Goal: Task Accomplishment & Management: Use online tool/utility

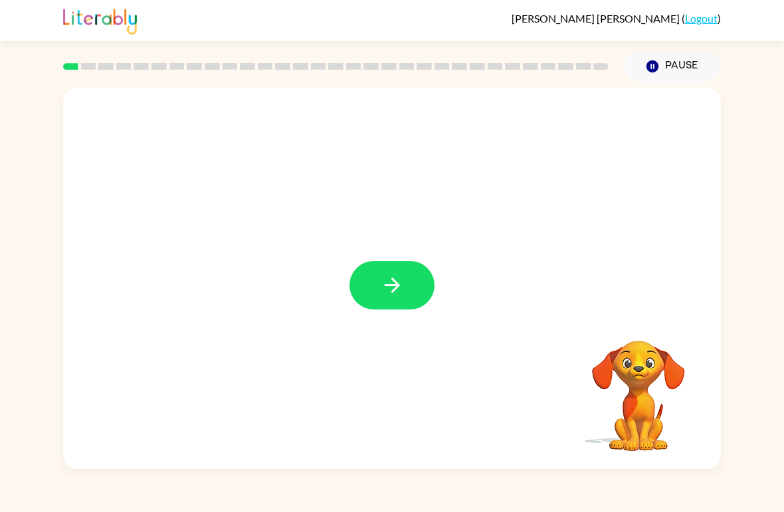
click at [386, 288] on icon "button" at bounding box center [392, 285] width 23 height 23
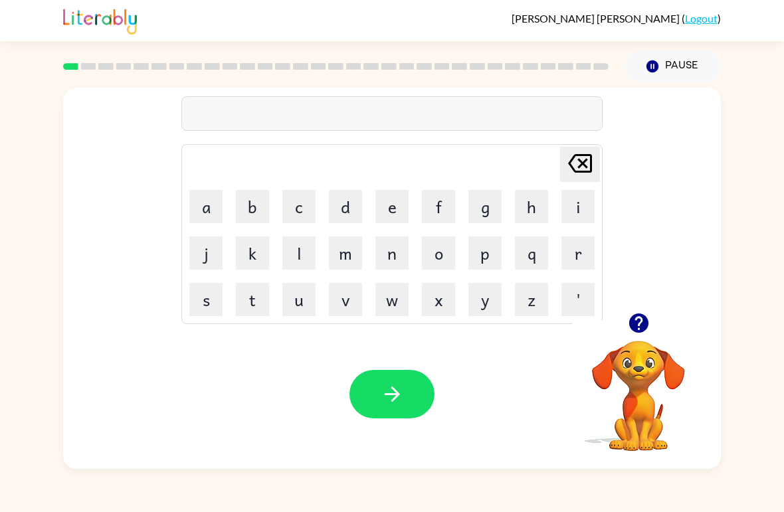
click at [249, 207] on button "b" at bounding box center [252, 206] width 33 height 33
click at [445, 252] on button "o" at bounding box center [438, 253] width 33 height 33
click at [580, 252] on button "r" at bounding box center [578, 253] width 33 height 33
click at [341, 213] on button "d" at bounding box center [345, 206] width 33 height 33
click at [387, 207] on button "e" at bounding box center [392, 206] width 33 height 33
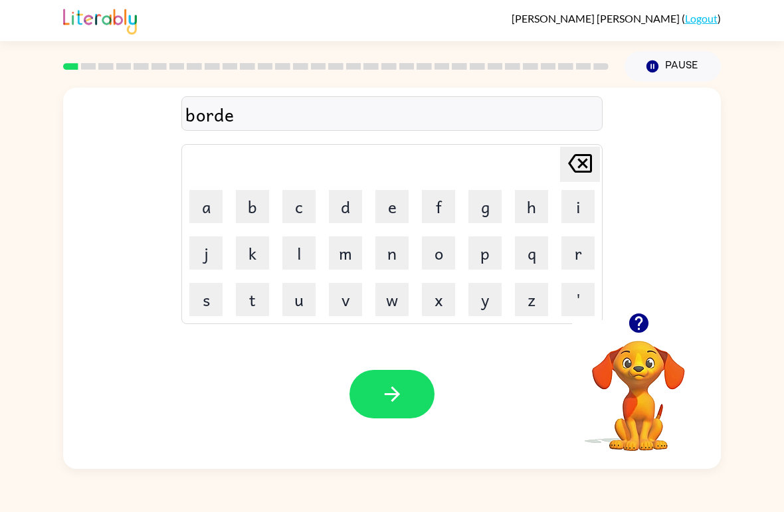
click at [568, 255] on button "r" at bounding box center [578, 253] width 33 height 33
click at [395, 385] on icon "button" at bounding box center [392, 394] width 23 height 23
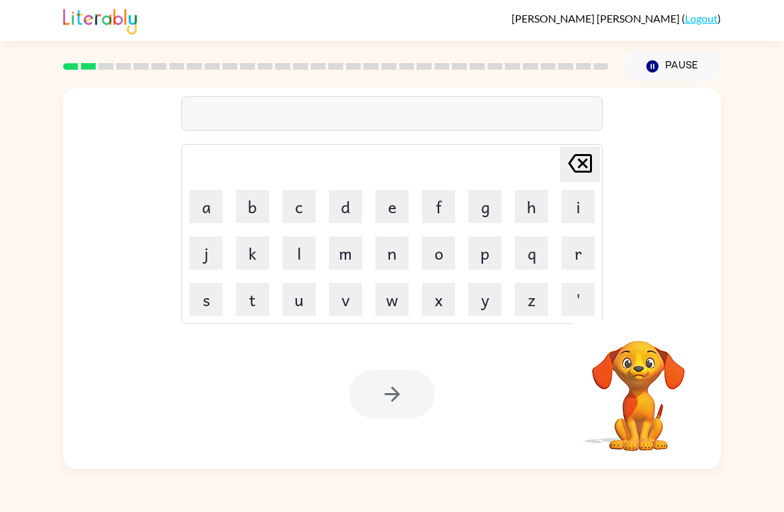
click at [592, 253] on button "r" at bounding box center [578, 253] width 33 height 33
click at [454, 247] on button "o" at bounding box center [438, 253] width 33 height 33
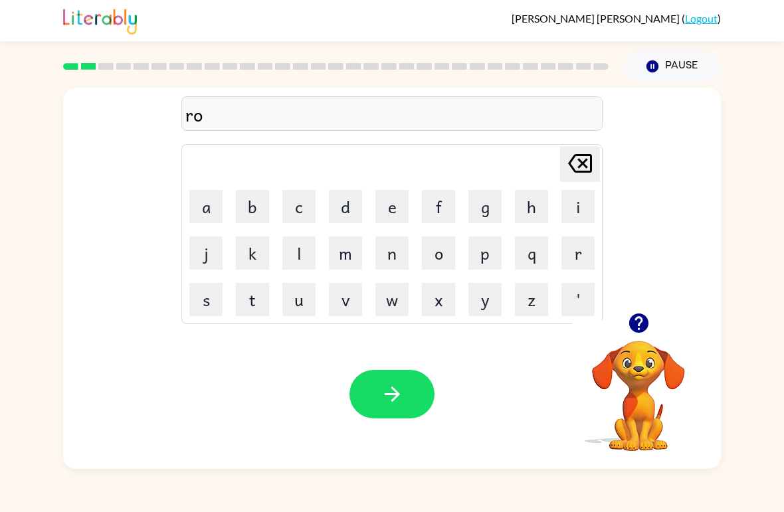
click at [294, 298] on button "u" at bounding box center [298, 299] width 33 height 33
click at [408, 238] on button "n" at bounding box center [392, 253] width 33 height 33
click at [352, 219] on button "d" at bounding box center [345, 206] width 33 height 33
click at [405, 378] on button "button" at bounding box center [392, 394] width 85 height 49
click at [330, 251] on button "m" at bounding box center [345, 253] width 33 height 33
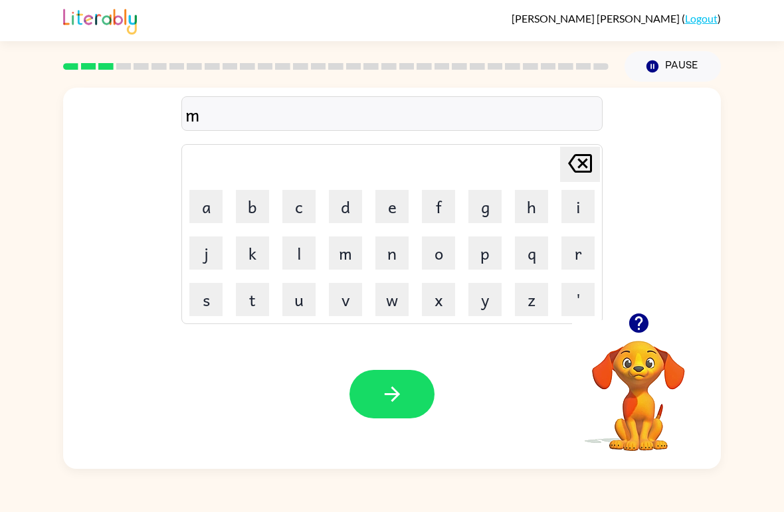
click at [453, 261] on button "o" at bounding box center [438, 253] width 33 height 33
click at [516, 255] on button "q" at bounding box center [531, 253] width 33 height 33
click at [345, 242] on button "m" at bounding box center [345, 253] width 33 height 33
click at [298, 243] on button "l" at bounding box center [298, 253] width 33 height 33
click at [575, 165] on icon "[PERSON_NAME] last character input" at bounding box center [580, 164] width 32 height 32
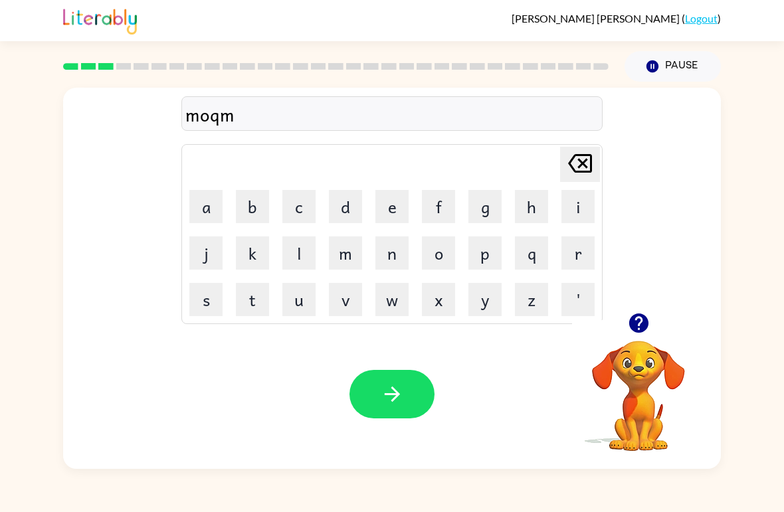
click at [574, 165] on icon "[PERSON_NAME] last character input" at bounding box center [580, 164] width 32 height 32
click at [566, 161] on icon "[PERSON_NAME] last character input" at bounding box center [580, 164] width 32 height 32
click at [566, 160] on icon "[PERSON_NAME] last character input" at bounding box center [580, 164] width 32 height 32
click at [568, 168] on icon "[PERSON_NAME] last character input" at bounding box center [580, 164] width 32 height 32
click at [636, 328] on icon "button" at bounding box center [638, 323] width 19 height 19
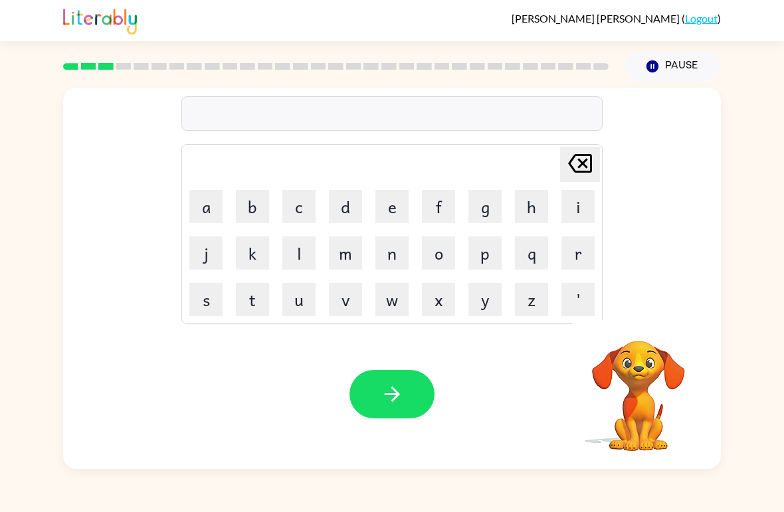
click at [355, 280] on td "v" at bounding box center [345, 299] width 45 height 45
click at [343, 261] on button "m" at bounding box center [345, 253] width 33 height 33
click at [201, 210] on button "a" at bounding box center [205, 206] width 33 height 33
click at [300, 207] on button "c" at bounding box center [298, 206] width 33 height 33
click at [536, 213] on button "h" at bounding box center [531, 206] width 33 height 33
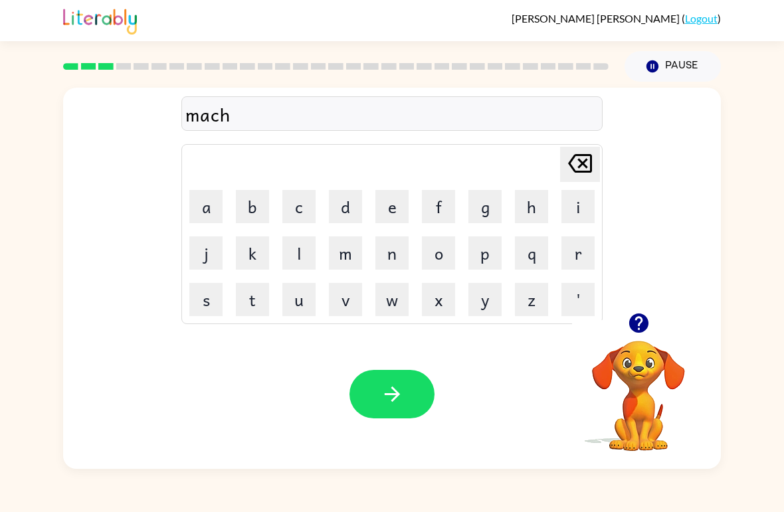
click at [586, 203] on button "i" at bounding box center [578, 206] width 33 height 33
click at [388, 260] on button "n" at bounding box center [392, 253] width 33 height 33
click at [394, 206] on button "e" at bounding box center [392, 206] width 33 height 33
click at [371, 400] on button "button" at bounding box center [392, 394] width 85 height 49
click at [645, 320] on icon "button" at bounding box center [638, 323] width 19 height 19
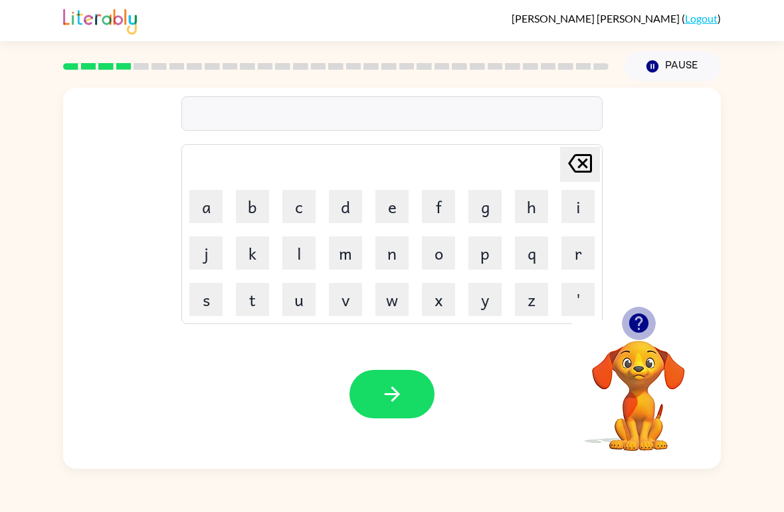
click at [638, 331] on icon "button" at bounding box center [638, 323] width 19 height 19
click at [252, 302] on button "t" at bounding box center [252, 299] width 33 height 33
click at [576, 264] on button "r" at bounding box center [578, 253] width 33 height 33
click at [201, 209] on button "a" at bounding box center [205, 206] width 33 height 33
click at [584, 211] on button "i" at bounding box center [578, 206] width 33 height 33
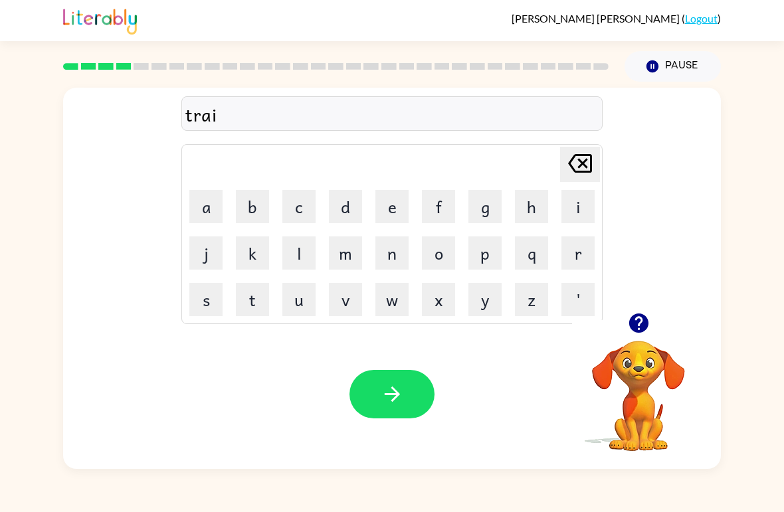
click at [394, 255] on button "n" at bounding box center [392, 253] width 33 height 33
click at [409, 404] on button "button" at bounding box center [392, 394] width 85 height 49
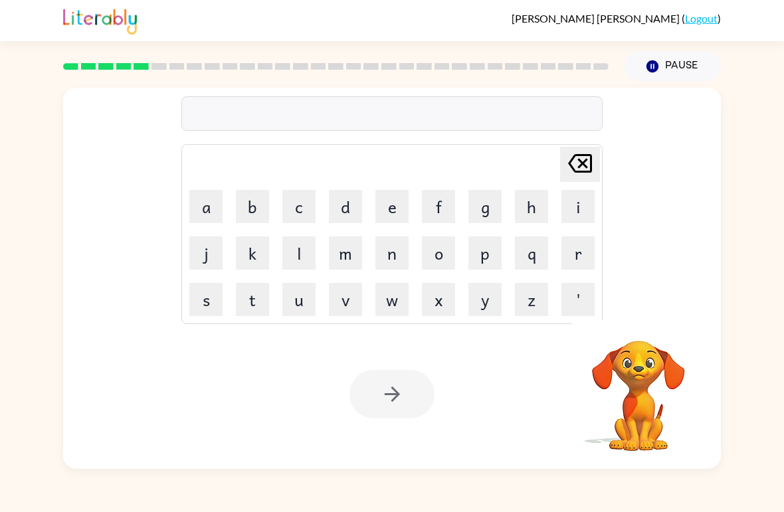
click at [352, 205] on button "d" at bounding box center [345, 206] width 33 height 33
click at [385, 208] on button "e" at bounding box center [392, 206] width 33 height 33
click at [433, 214] on button "f" at bounding box center [438, 206] width 33 height 33
click at [389, 205] on button "e" at bounding box center [392, 206] width 33 height 33
click at [384, 247] on button "n" at bounding box center [392, 253] width 33 height 33
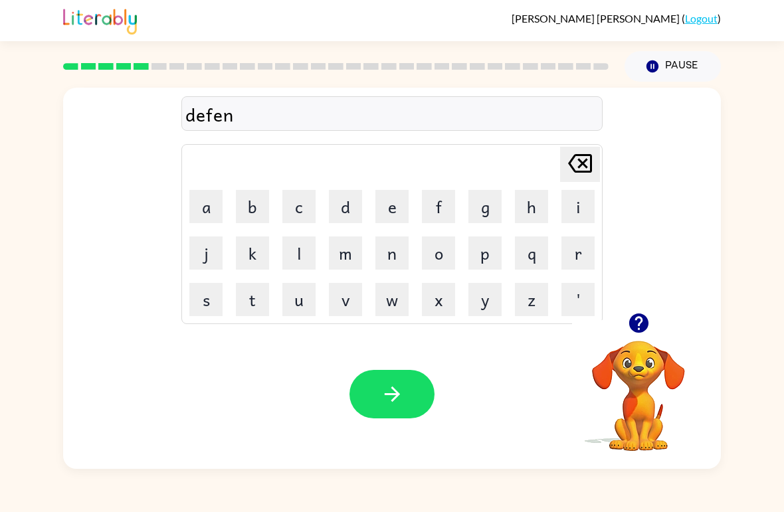
click at [212, 297] on button "s" at bounding box center [205, 299] width 33 height 33
click at [583, 205] on button "i" at bounding box center [578, 206] width 33 height 33
click at [360, 306] on button "v" at bounding box center [345, 299] width 33 height 33
click at [401, 214] on button "e" at bounding box center [392, 206] width 33 height 33
click at [410, 383] on button "button" at bounding box center [392, 394] width 85 height 49
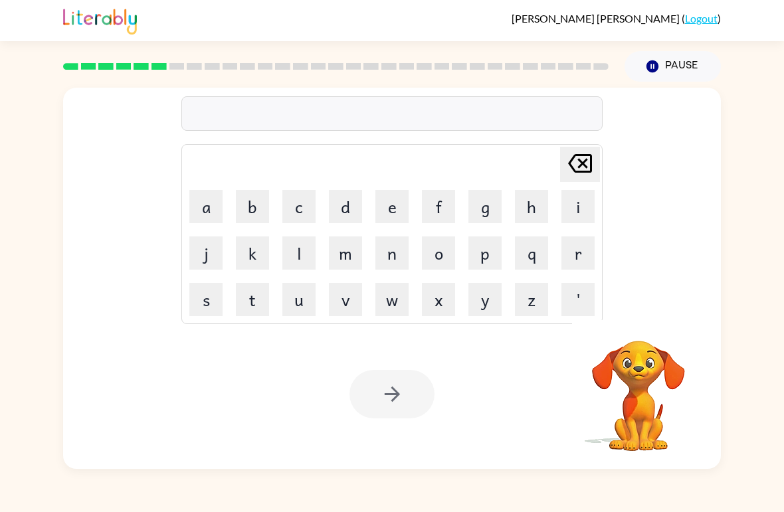
click at [345, 304] on button "v" at bounding box center [345, 299] width 33 height 33
click at [201, 213] on button "a" at bounding box center [205, 206] width 33 height 33
click at [296, 205] on button "c" at bounding box center [298, 206] width 33 height 33
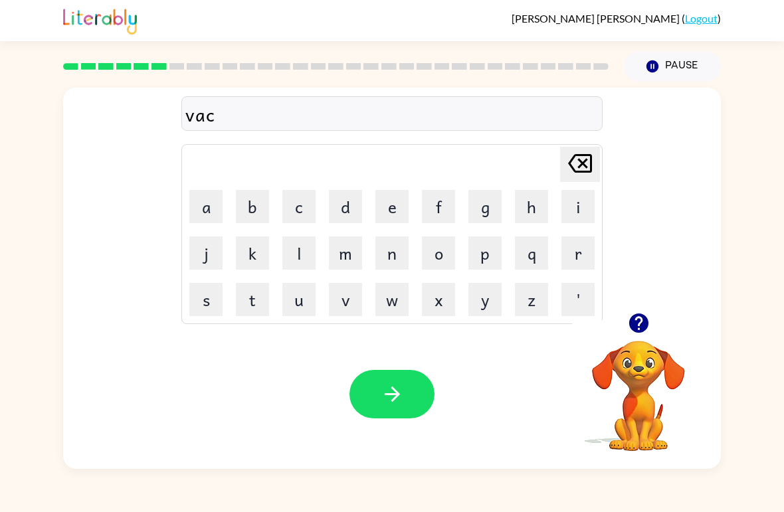
click at [199, 210] on button "a" at bounding box center [205, 206] width 33 height 33
click at [247, 308] on button "t" at bounding box center [252, 299] width 33 height 33
click at [587, 209] on button "i" at bounding box center [578, 206] width 33 height 33
click at [452, 257] on button "o" at bounding box center [438, 253] width 33 height 33
click at [395, 252] on button "n" at bounding box center [392, 253] width 33 height 33
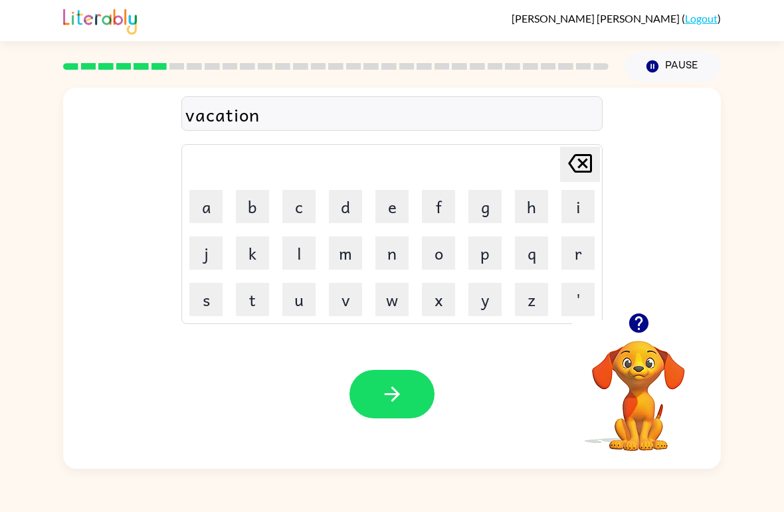
click at [397, 391] on icon "button" at bounding box center [392, 394] width 23 height 23
click at [483, 257] on button "p" at bounding box center [485, 253] width 33 height 33
click at [285, 304] on button "u" at bounding box center [298, 299] width 33 height 33
click at [343, 202] on button "d" at bounding box center [345, 206] width 33 height 33
click at [342, 202] on button "d" at bounding box center [345, 206] width 33 height 33
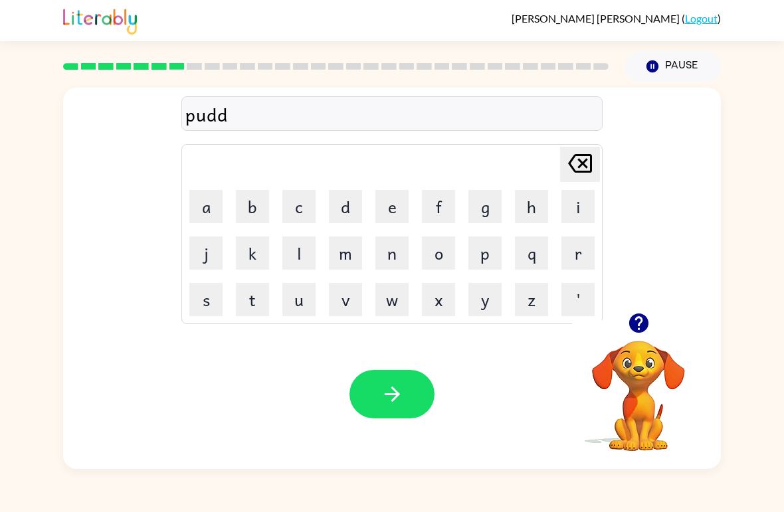
click at [286, 249] on button "l" at bounding box center [298, 253] width 33 height 33
click at [386, 216] on button "e" at bounding box center [392, 206] width 33 height 33
click at [396, 397] on icon "button" at bounding box center [391, 394] width 15 height 15
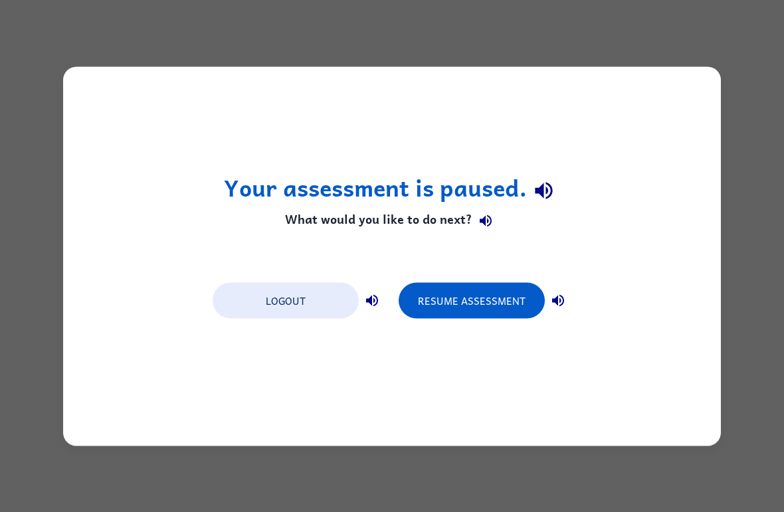
click at [472, 300] on button "Resume Assessment" at bounding box center [472, 300] width 146 height 36
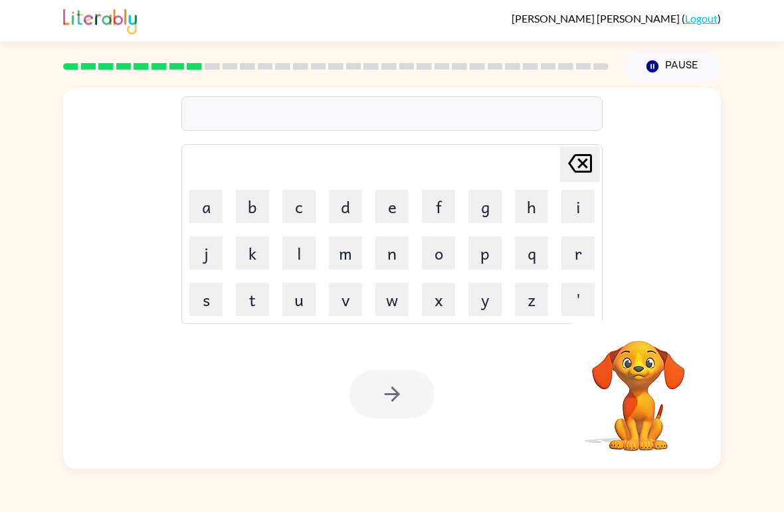
click at [336, 263] on button "m" at bounding box center [345, 253] width 33 height 33
click at [586, 213] on button "i" at bounding box center [578, 206] width 33 height 33
click at [585, 263] on button "r" at bounding box center [578, 253] width 33 height 33
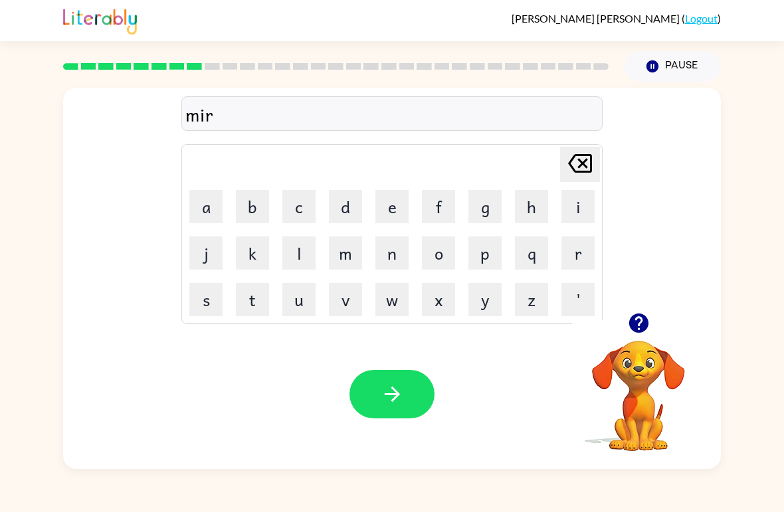
click at [207, 213] on button "a" at bounding box center [205, 206] width 33 height 33
click at [301, 217] on button "c" at bounding box center [298, 206] width 33 height 33
click at [395, 211] on button "e" at bounding box center [392, 206] width 33 height 33
click at [582, 168] on icon "[PERSON_NAME] last character input" at bounding box center [580, 164] width 32 height 32
click at [293, 251] on button "l" at bounding box center [298, 253] width 33 height 33
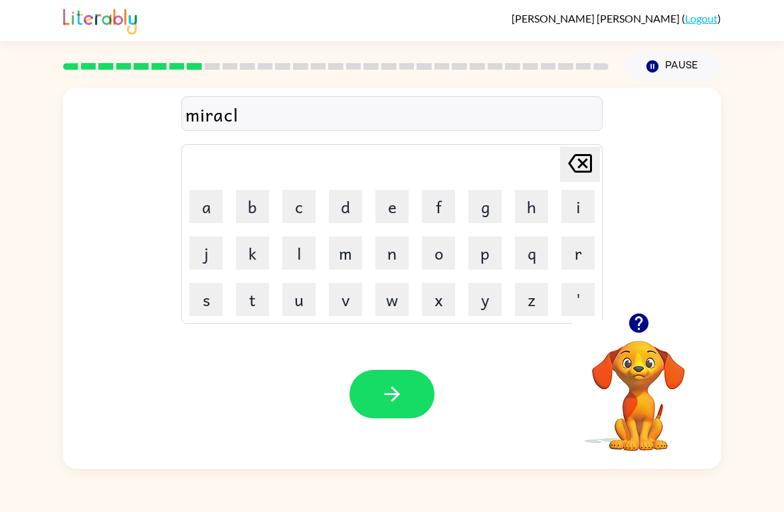
click at [386, 213] on button "e" at bounding box center [392, 206] width 33 height 33
click at [384, 383] on button "button" at bounding box center [392, 394] width 85 height 49
click at [9, 339] on div "[PERSON_NAME] last character input a b c d e f g h i j k l m n o p q r s t u v …" at bounding box center [392, 276] width 784 height 388
click at [12, 439] on div "[PERSON_NAME] last character input a b c d e f g h i j k l m n o p q r s t u v …" at bounding box center [392, 276] width 784 height 388
click at [629, 420] on video "Your browser must support playing .mp4 files to use Literably. Please try using…" at bounding box center [638, 386] width 133 height 133
